Goal: Task Accomplishment & Management: Manage account settings

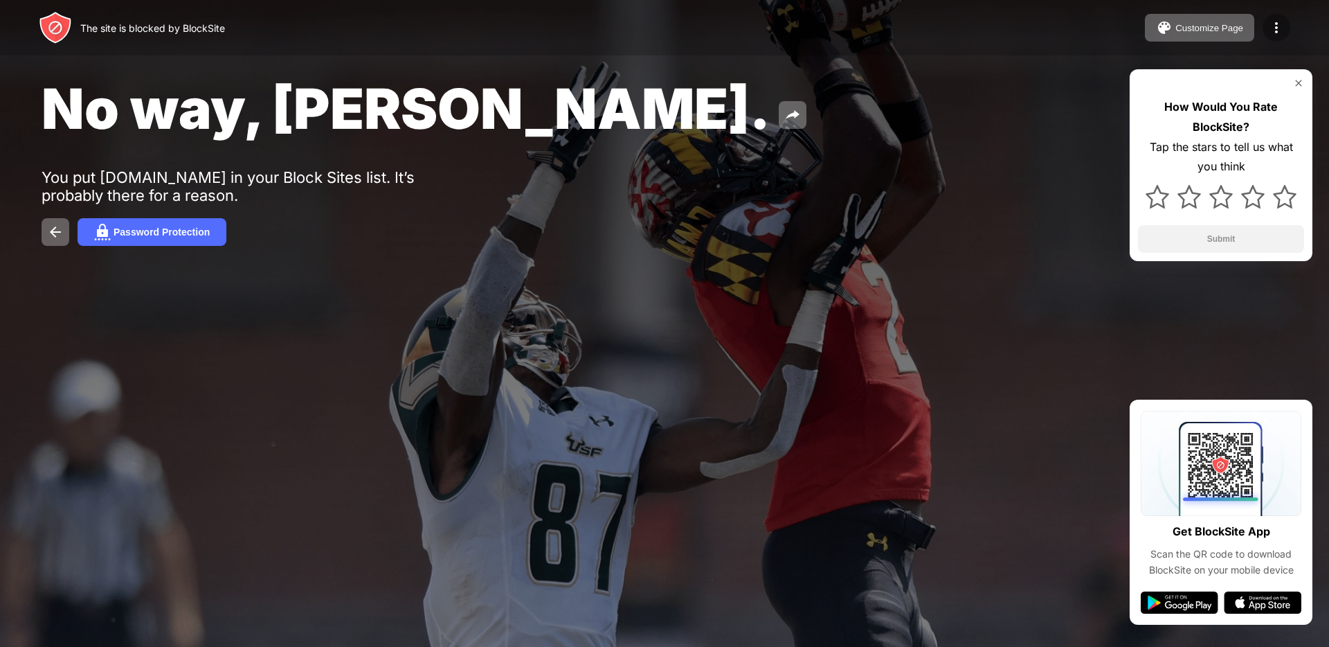
click at [1284, 28] on img at bounding box center [1276, 27] width 17 height 17
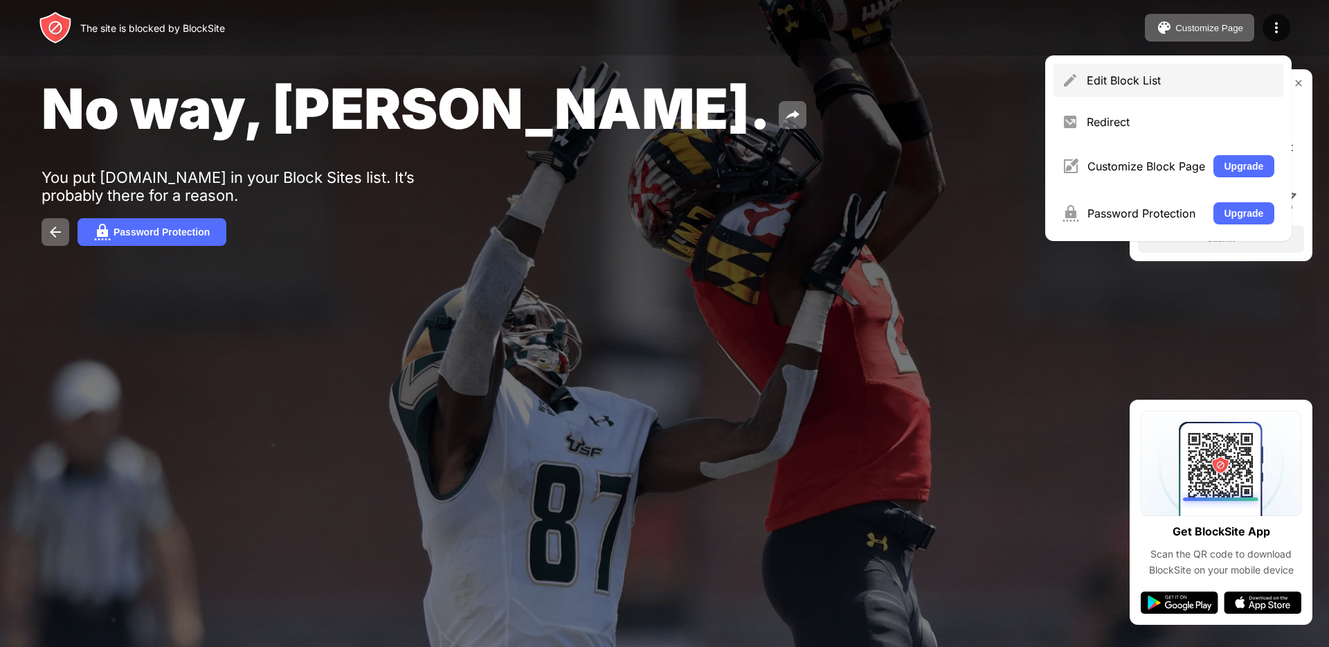
click at [1128, 90] on div "Edit Block List" at bounding box center [1169, 80] width 230 height 33
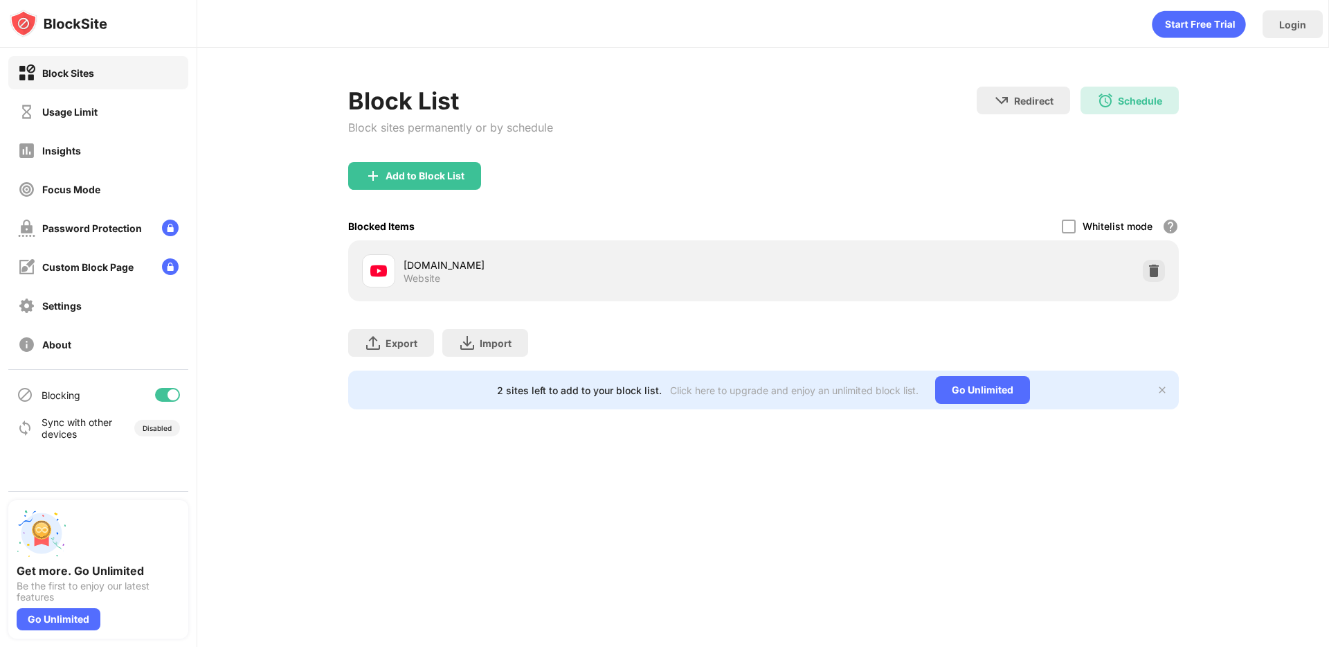
click at [115, 102] on div "Usage Limit" at bounding box center [98, 111] width 180 height 33
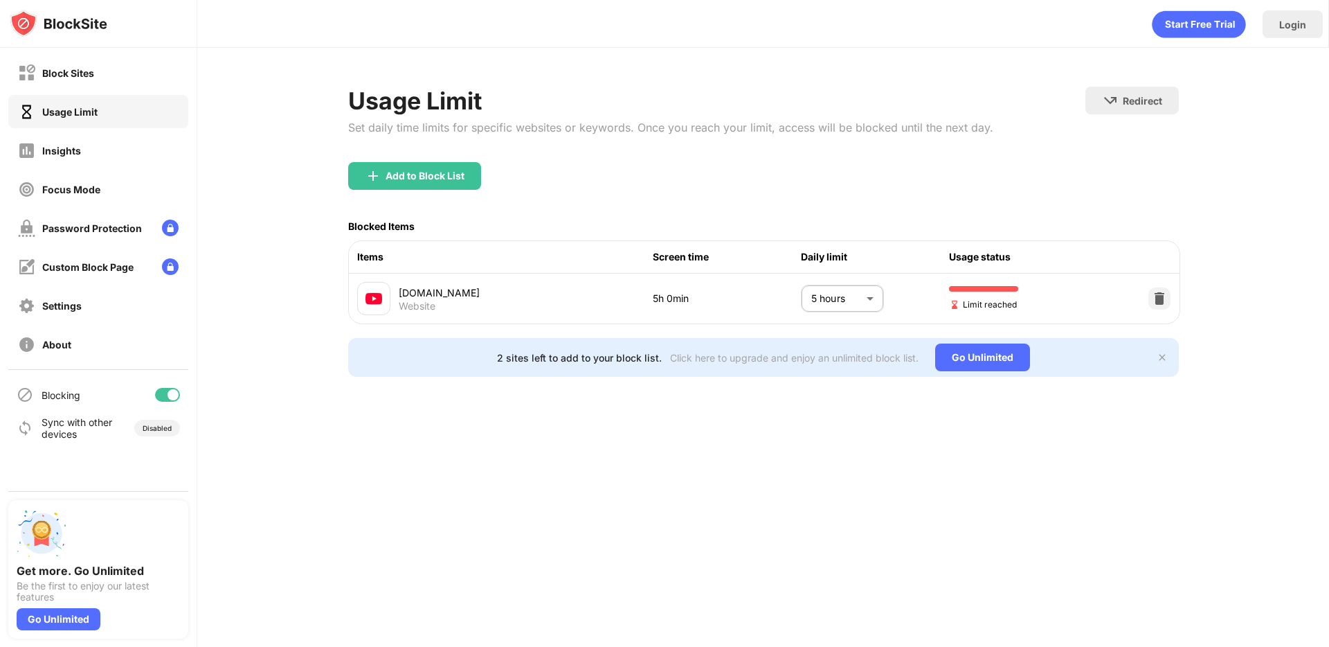
click at [849, 301] on body "Block Sites Usage Limit Insights Focus Mode Password Protection Custom Block Pa…" at bounding box center [664, 323] width 1329 height 647
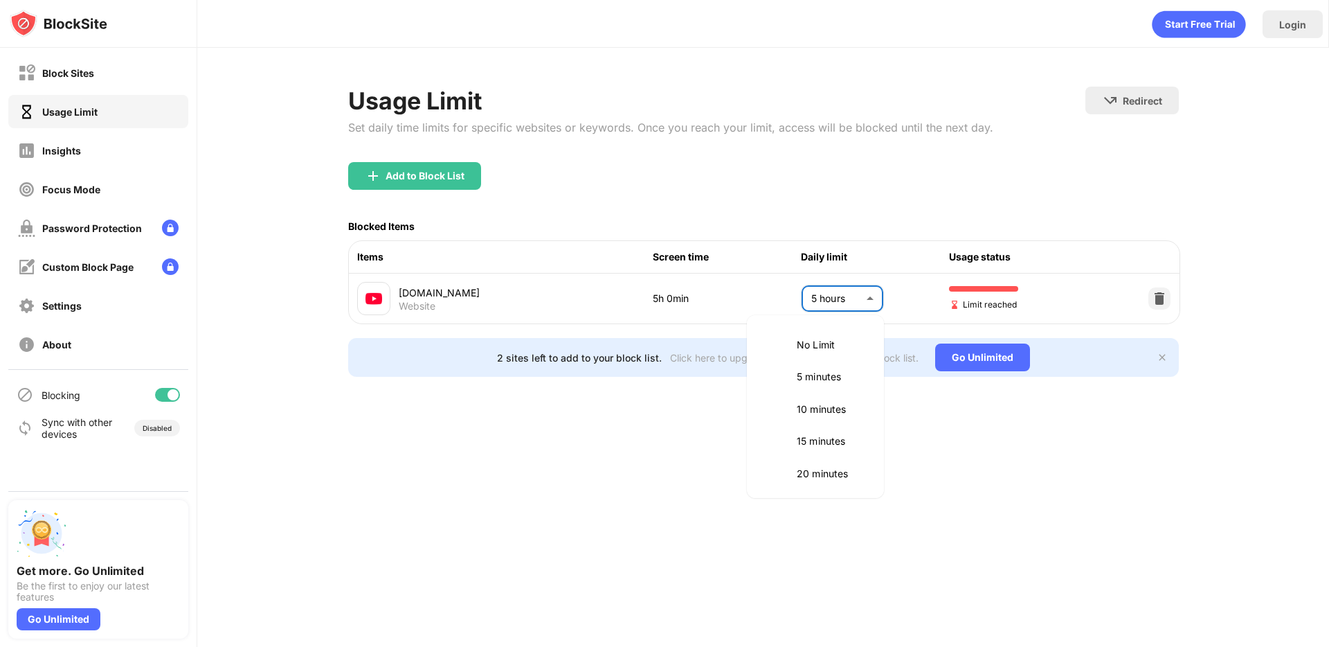
scroll to position [581, 0]
click at [800, 465] on p "6 hours" at bounding box center [832, 470] width 71 height 15
type input "***"
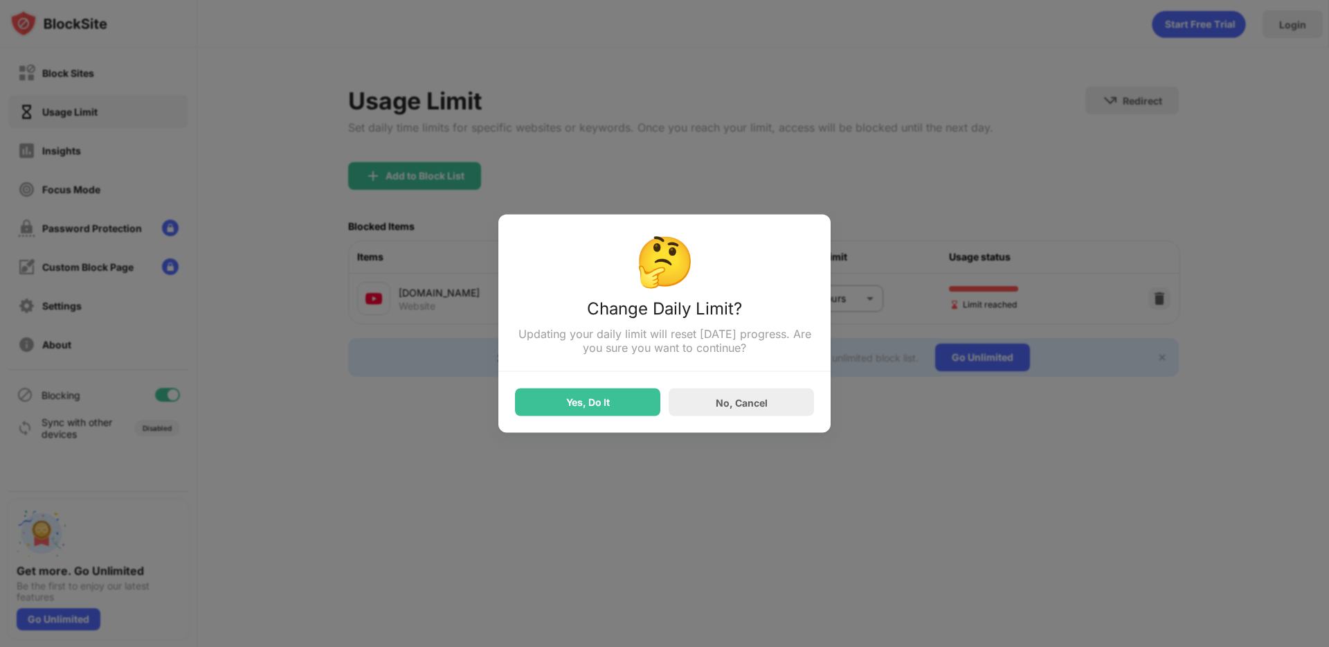
click at [596, 391] on div "Yes, Do It" at bounding box center [587, 402] width 145 height 28
